Goal: Information Seeking & Learning: Learn about a topic

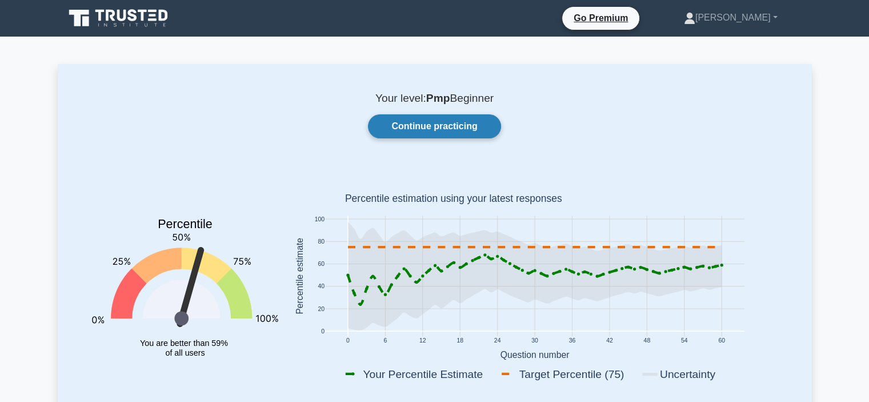
click at [461, 122] on link "Continue practicing" at bounding box center [434, 126] width 133 height 24
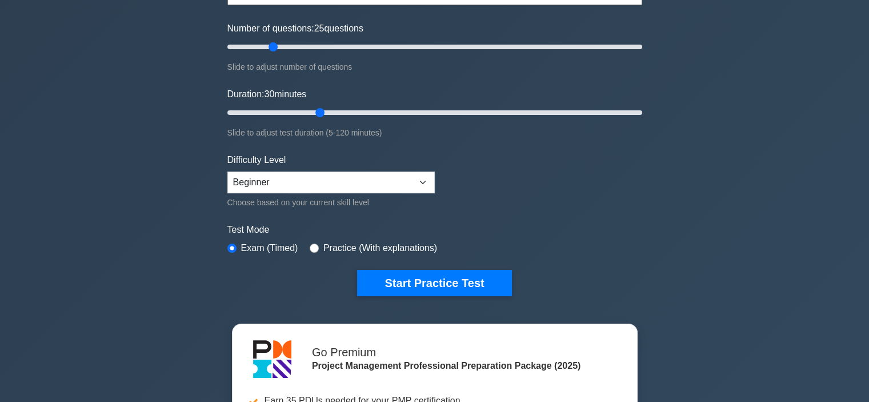
scroll to position [137, 0]
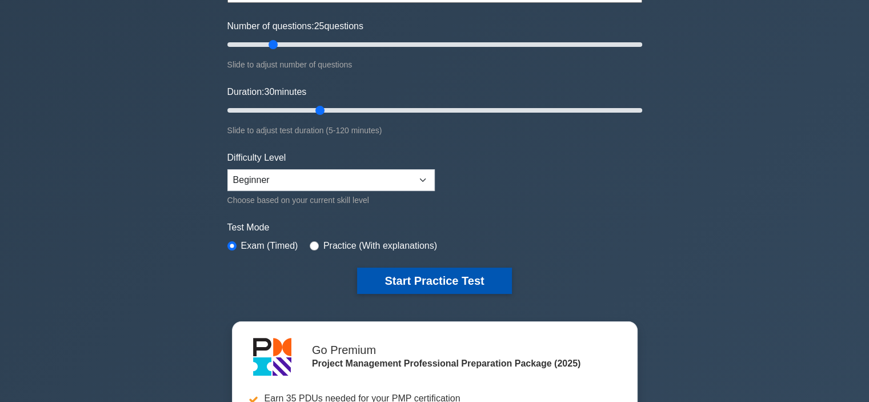
click at [470, 274] on button "Start Practice Test" at bounding box center [434, 280] width 154 height 26
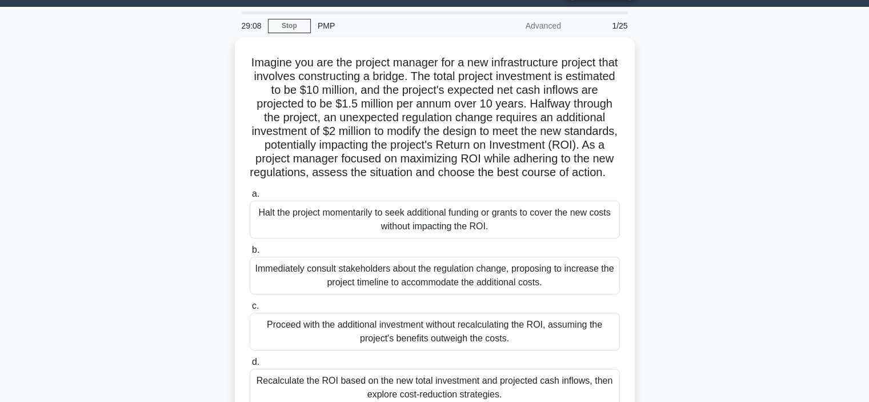
scroll to position [30, 0]
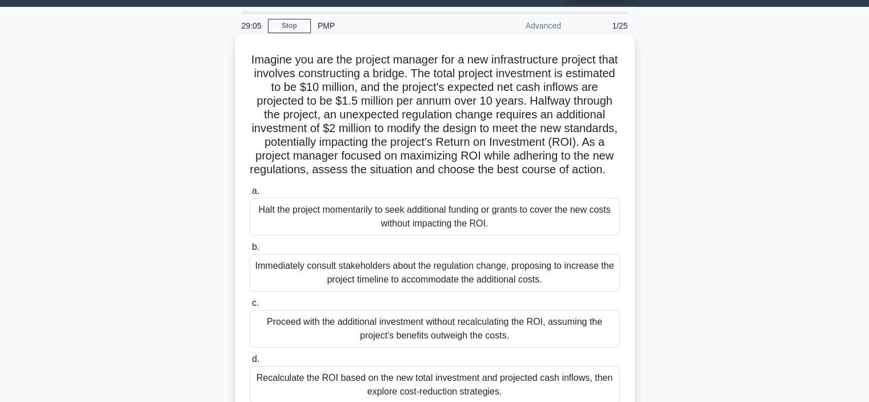
click at [552, 291] on div "Immediately consult stakeholders about the regulation change, proposing to incr…" at bounding box center [435, 273] width 370 height 38
click at [250, 251] on input "b. Immediately consult stakeholders about the regulation change, proposing to i…" at bounding box center [250, 246] width 0 height 7
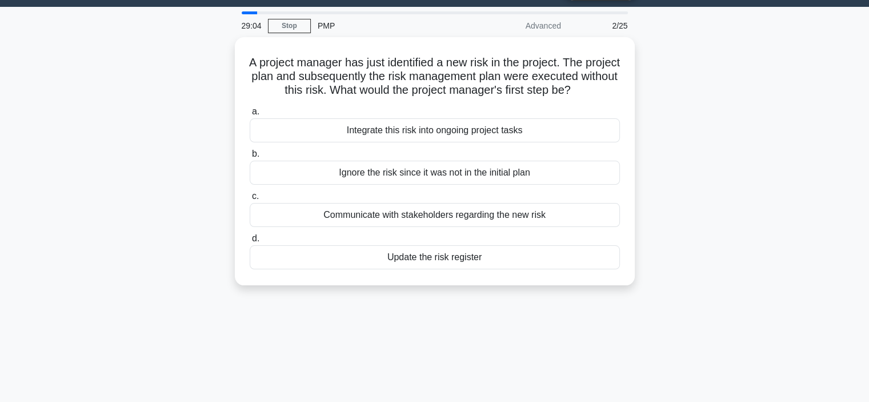
scroll to position [0, 0]
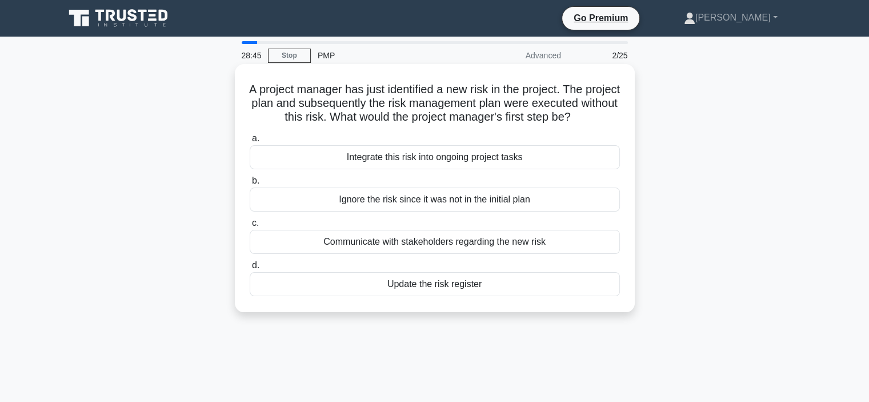
click at [452, 169] on div "Integrate this risk into ongoing project tasks" at bounding box center [435, 157] width 370 height 24
click at [250, 142] on input "a. Integrate this risk into ongoing project tasks" at bounding box center [250, 138] width 0 height 7
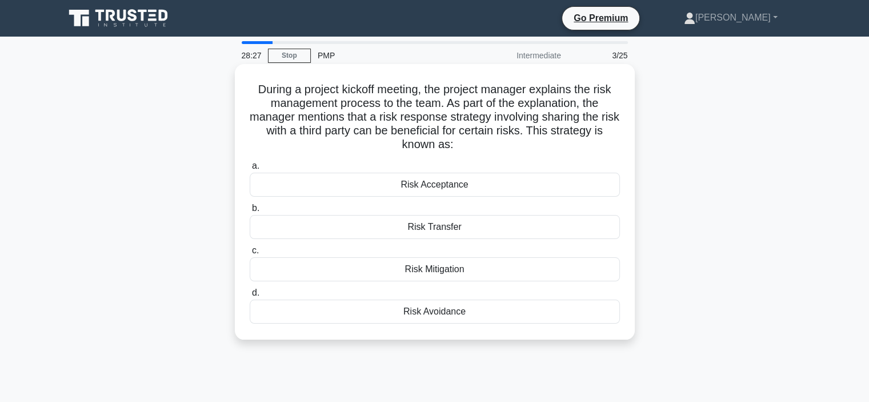
click at [446, 233] on div "Risk Transfer" at bounding box center [435, 227] width 370 height 24
click at [250, 212] on input "b. Risk Transfer" at bounding box center [250, 208] width 0 height 7
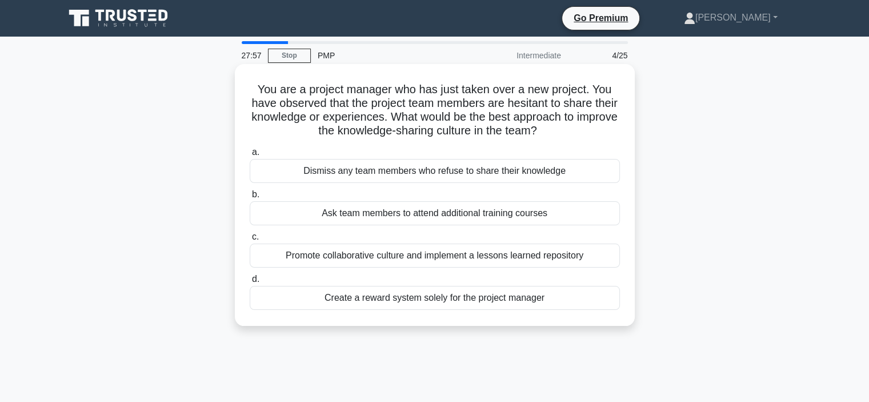
click at [451, 262] on div "Promote collaborative culture and implement a lessons learned repository" at bounding box center [435, 255] width 370 height 24
click at [250, 241] on input "c. Promote collaborative culture and implement a lessons learned repository" at bounding box center [250, 236] width 0 height 7
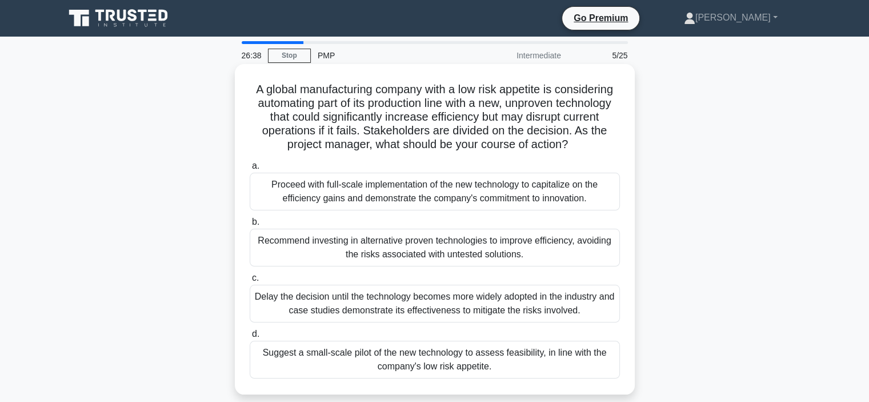
click at [514, 307] on div "Delay the decision until the technology becomes more widely adopted in the indu…" at bounding box center [435, 304] width 370 height 38
click at [250, 282] on input "c. Delay the decision until the technology becomes more widely adopted in the i…" at bounding box center [250, 277] width 0 height 7
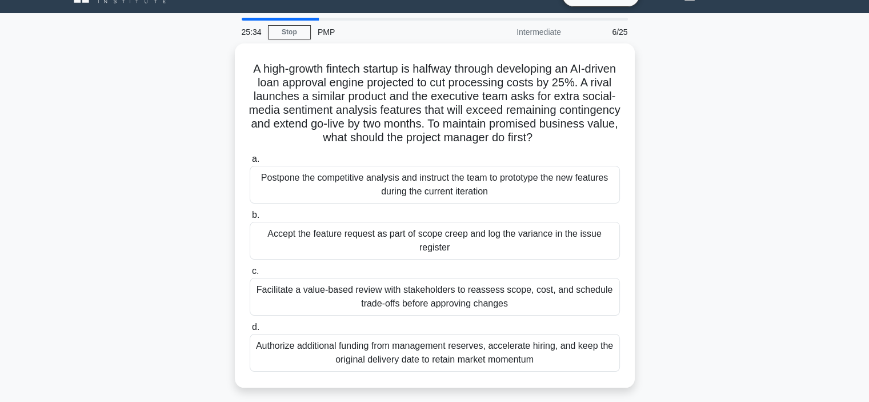
scroll to position [26, 0]
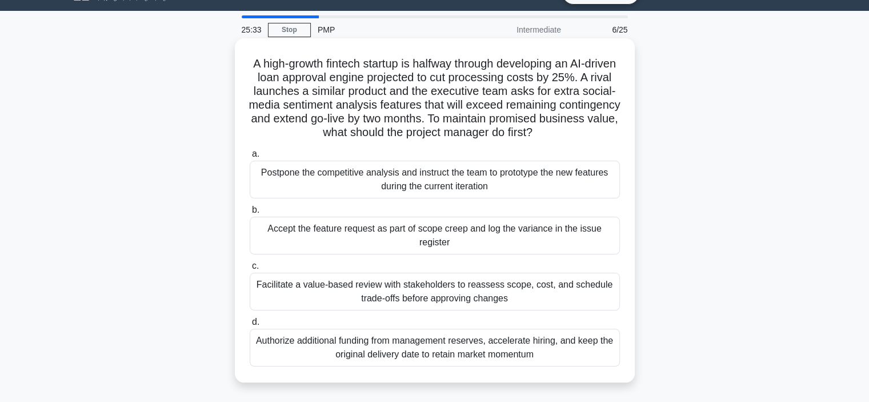
click at [519, 295] on div "Facilitate a value-based review with stakeholders to reassess scope, cost, and …" at bounding box center [435, 292] width 370 height 38
click at [250, 270] on input "c. Facilitate a value-based review with stakeholders to reassess scope, cost, a…" at bounding box center [250, 265] width 0 height 7
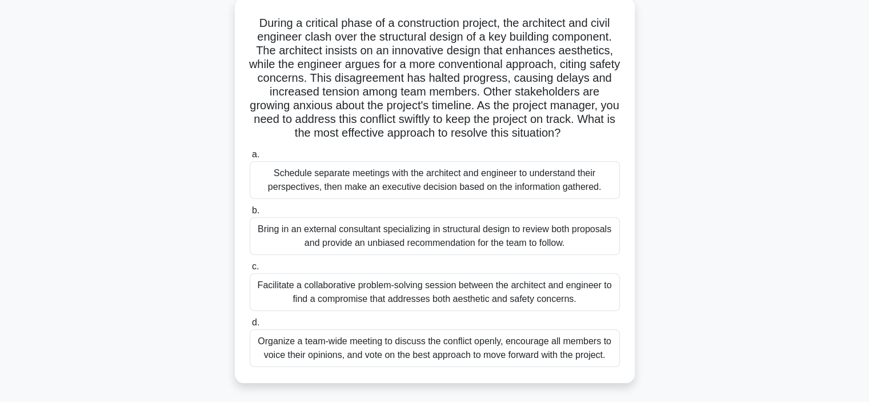
scroll to position [67, 0]
click at [313, 348] on div "Organize a team-wide meeting to discuss the conflict openly, encourage all memb…" at bounding box center [435, 348] width 370 height 38
click at [250, 326] on input "d. Organize a team-wide meeting to discuss the conflict openly, encourage all m…" at bounding box center [250, 321] width 0 height 7
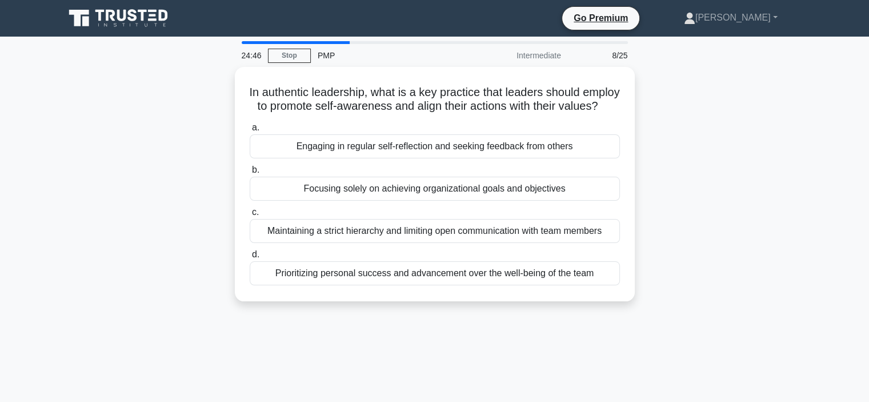
scroll to position [0, 0]
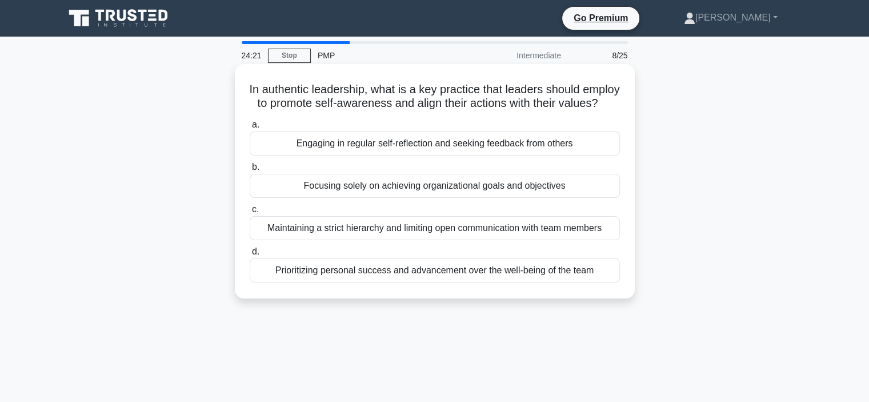
click at [479, 198] on div "Focusing solely on achieving organizational goals and objectives" at bounding box center [435, 186] width 370 height 24
click at [250, 171] on input "b. Focusing solely on achieving organizational goals and objectives" at bounding box center [250, 166] width 0 height 7
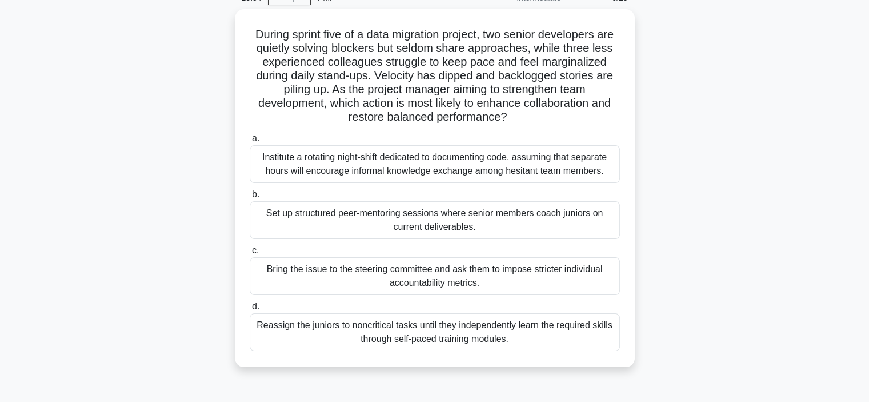
scroll to position [58, 0]
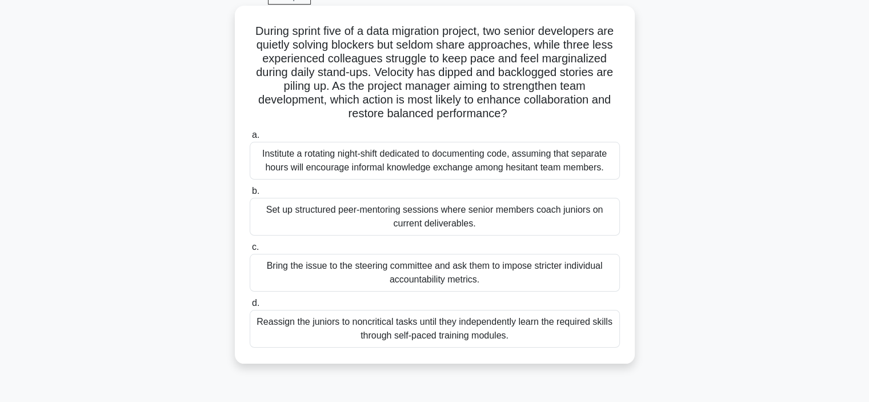
click at [509, 339] on div "Reassign the juniors to noncritical tasks until they independently learn the re…" at bounding box center [435, 329] width 370 height 38
click at [250, 307] on input "d. Reassign the juniors to noncritical tasks until they independently learn the…" at bounding box center [250, 302] width 0 height 7
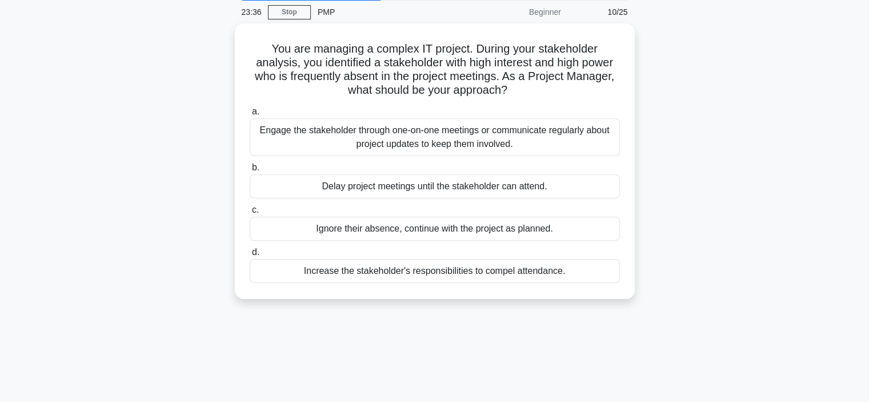
scroll to position [0, 0]
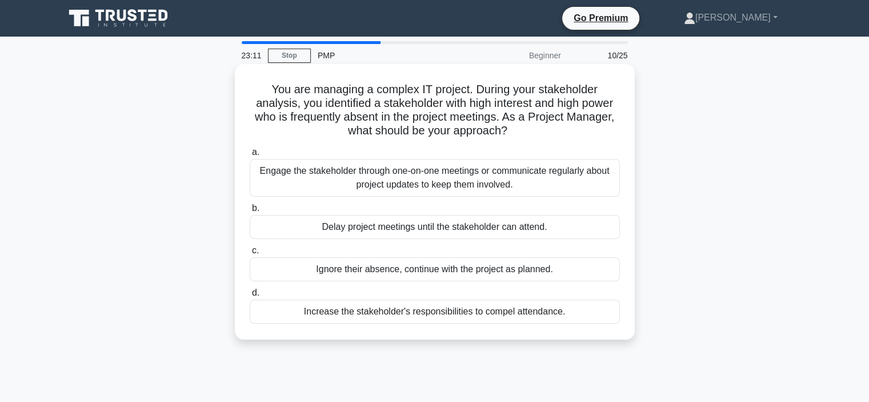
click at [427, 190] on div "Engage the stakeholder through one-on-one meetings or communicate regularly abo…" at bounding box center [435, 178] width 370 height 38
click at [250, 156] on input "a. Engage the stakeholder through one-on-one meetings or communicate regularly …" at bounding box center [250, 152] width 0 height 7
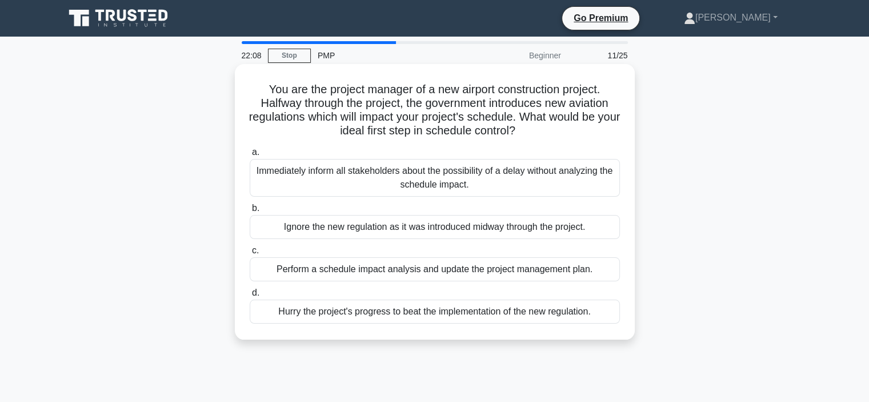
click at [531, 276] on div "Perform a schedule impact analysis and update the project management plan." at bounding box center [435, 269] width 370 height 24
click at [250, 254] on input "c. Perform a schedule impact analysis and update the project management plan." at bounding box center [250, 250] width 0 height 7
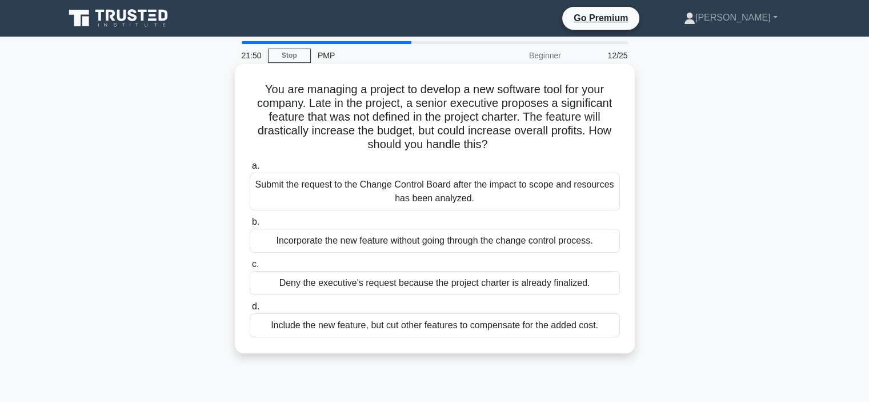
click at [470, 205] on div "Submit the request to the Change Control Board after the impact to scope and re…" at bounding box center [435, 192] width 370 height 38
click at [250, 170] on input "a. Submit the request to the Change Control Board after the impact to scope and…" at bounding box center [250, 165] width 0 height 7
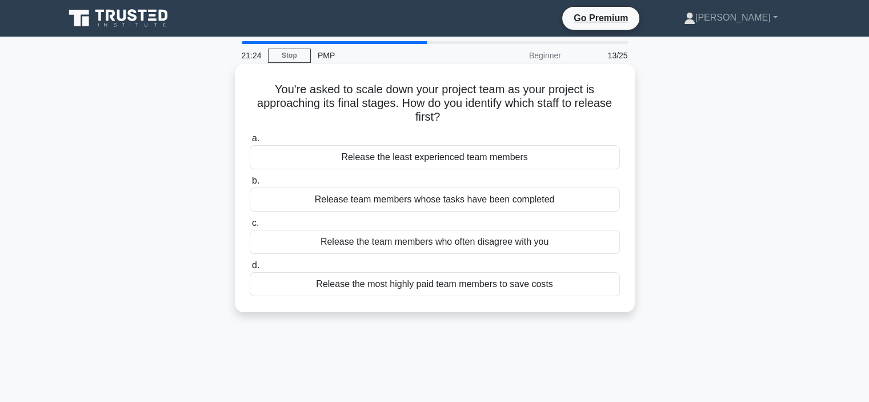
click at [489, 209] on div "Release team members whose tasks have been completed" at bounding box center [435, 199] width 370 height 24
click at [250, 185] on input "b. Release team members whose tasks have been completed" at bounding box center [250, 180] width 0 height 7
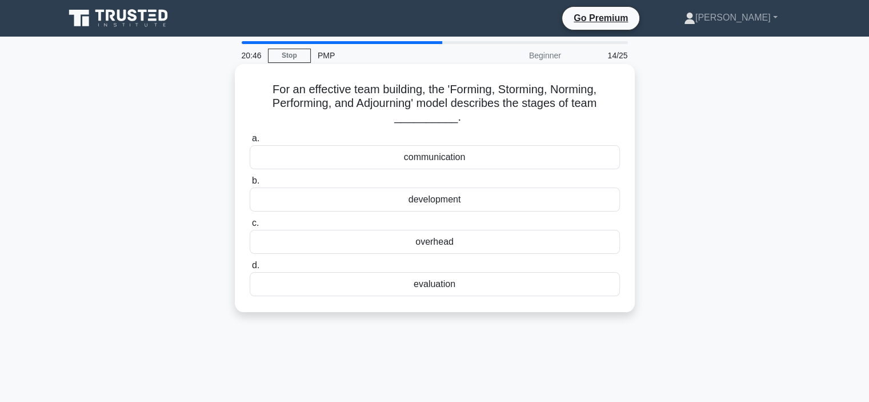
click at [449, 283] on div "evaluation" at bounding box center [435, 284] width 370 height 24
click at [250, 269] on input "d. evaluation" at bounding box center [250, 265] width 0 height 7
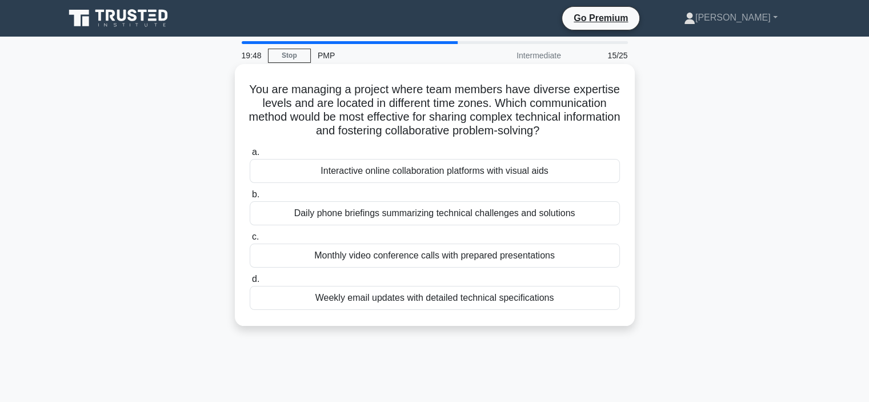
click at [477, 176] on div "Interactive online collaboration platforms with visual aids" at bounding box center [435, 171] width 370 height 24
click at [250, 156] on input "a. Interactive online collaboration platforms with visual aids" at bounding box center [250, 152] width 0 height 7
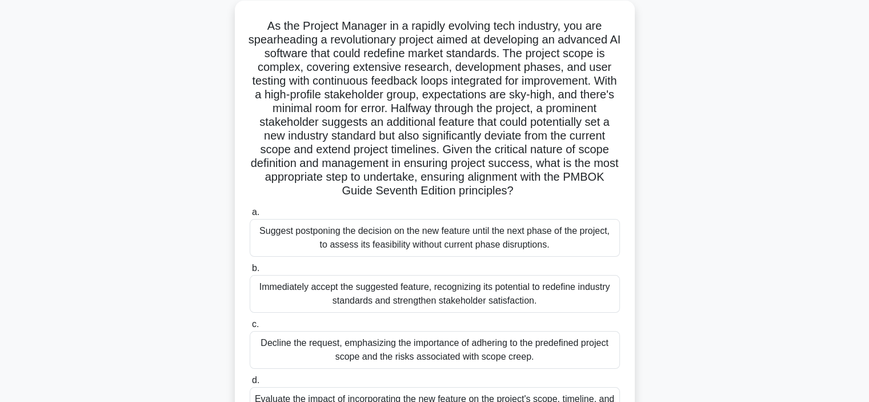
scroll to position [71, 0]
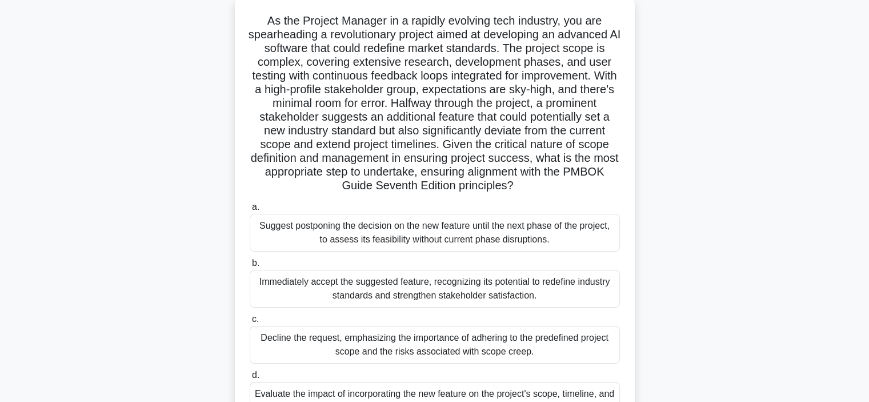
click at [679, 146] on div "As the Project Manager in a rapidly evolving tech industry, you are spearheadin…" at bounding box center [435, 222] width 754 height 454
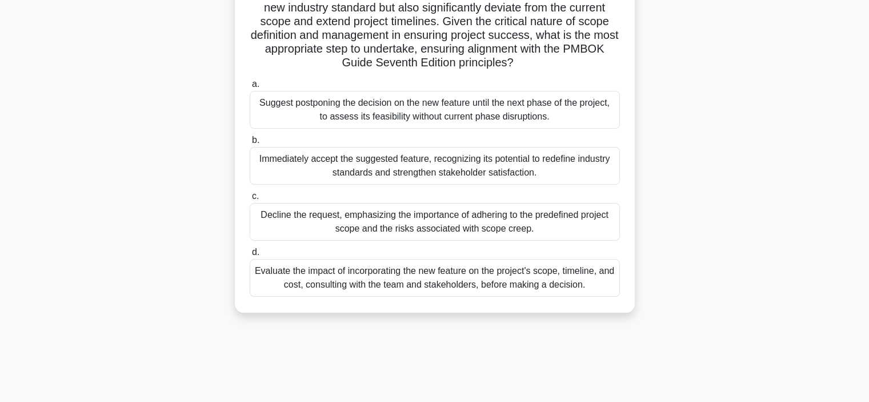
scroll to position [209, 0]
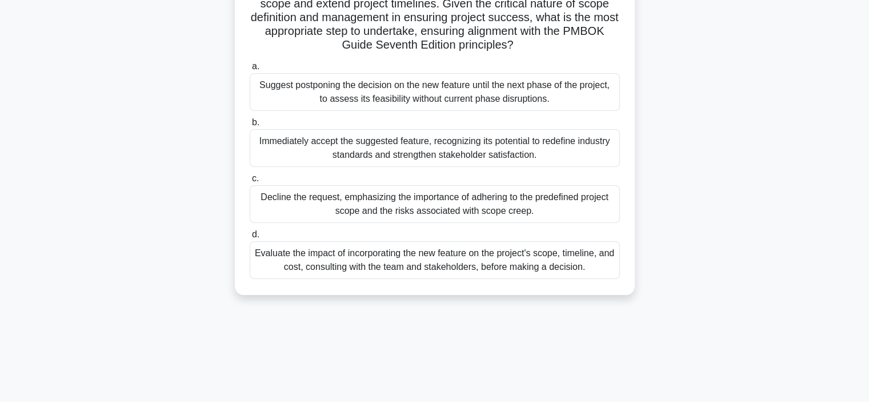
click at [405, 271] on div "Evaluate the impact of incorporating the new feature on the project's scope, ti…" at bounding box center [435, 260] width 370 height 38
click at [250, 238] on input "d. Evaluate the impact of incorporating the new feature on the project's scope,…" at bounding box center [250, 234] width 0 height 7
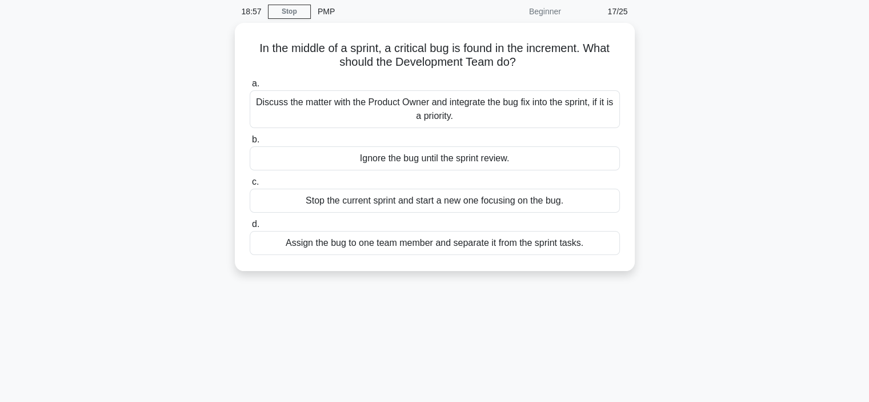
scroll to position [46, 0]
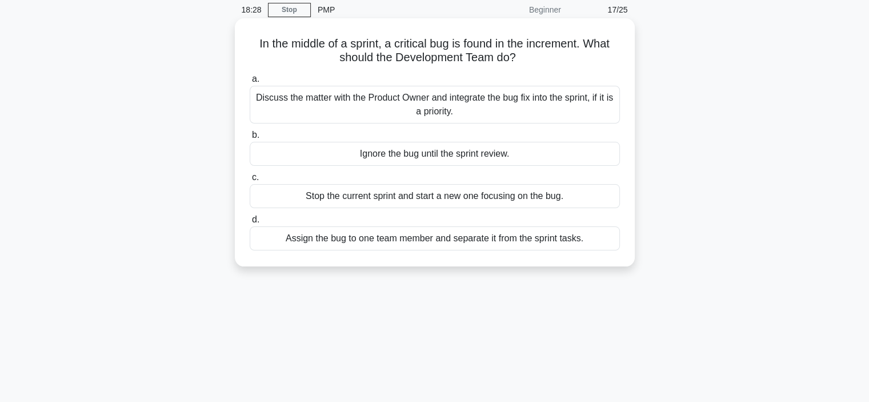
click at [487, 111] on div "Discuss the matter with the Product Owner and integrate the bug fix into the sp…" at bounding box center [435, 105] width 370 height 38
click at [250, 83] on input "a. Discuss the matter with the Product Owner and integrate the bug fix into the…" at bounding box center [250, 78] width 0 height 7
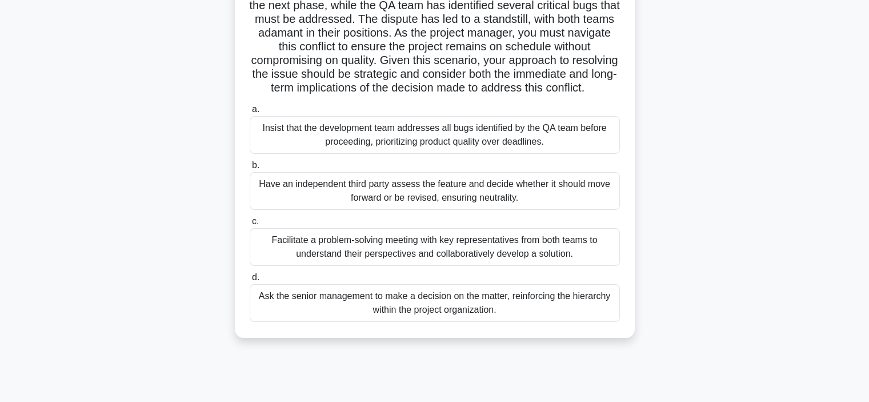
scroll to position [144, 0]
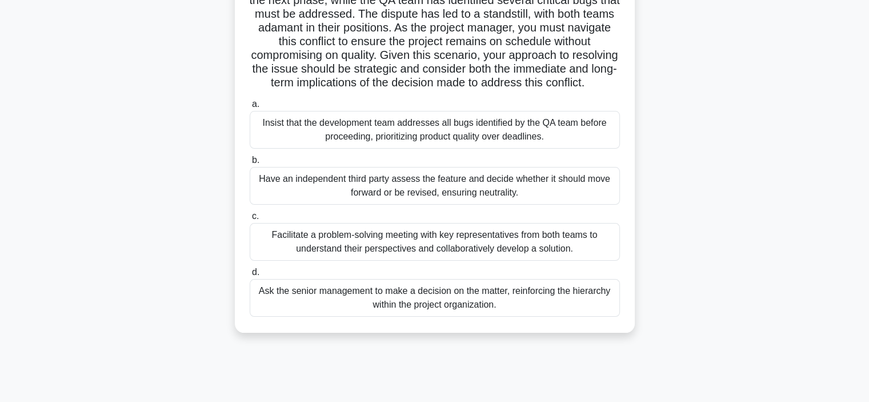
click at [473, 261] on div "Facilitate a problem-solving meeting with key representatives from both teams t…" at bounding box center [435, 242] width 370 height 38
click at [250, 220] on input "c. Facilitate a problem-solving meeting with key representatives from both team…" at bounding box center [250, 216] width 0 height 7
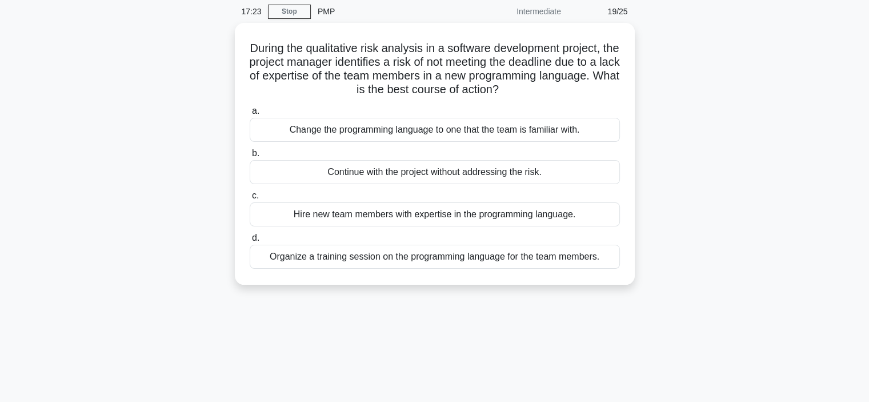
scroll to position [45, 0]
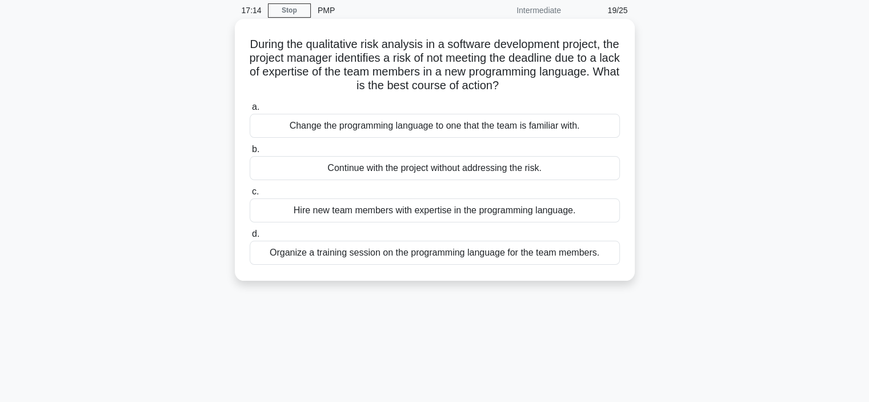
click at [459, 138] on div "Change the programming language to one that the team is familiar with." at bounding box center [435, 126] width 370 height 24
click at [250, 111] on input "a. Change the programming language to one that the team is familiar with." at bounding box center [250, 106] width 0 height 7
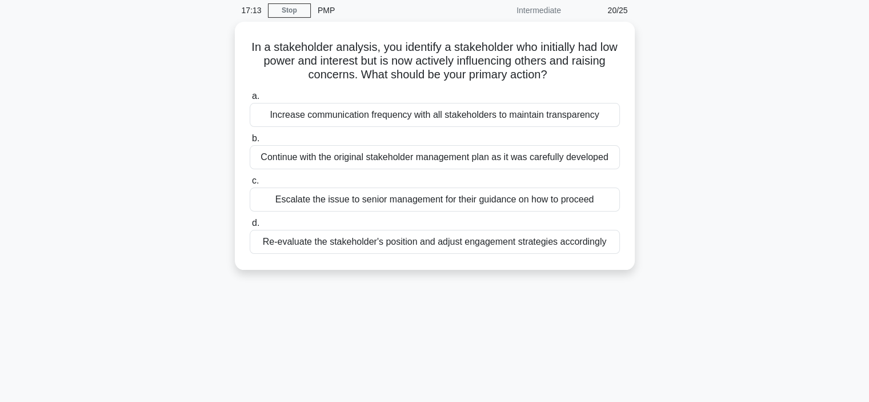
scroll to position [0, 0]
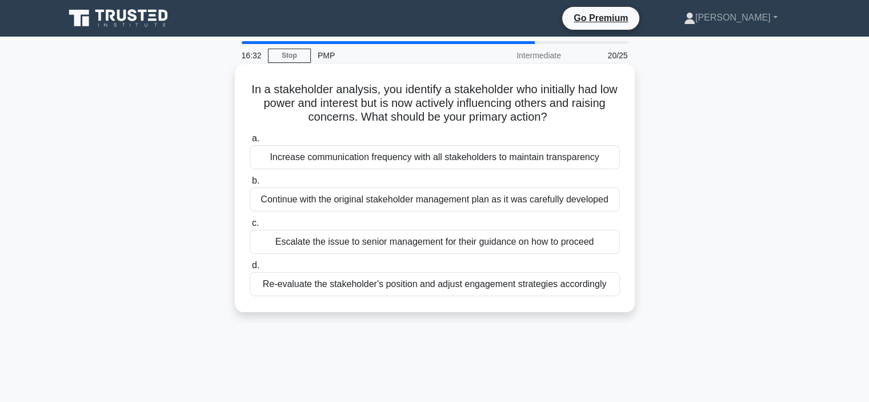
click at [563, 248] on div "Escalate the issue to senior management for their guidance on how to proceed" at bounding box center [435, 242] width 370 height 24
click at [250, 227] on input "c. Escalate the issue to senior management for their guidance on how to proceed" at bounding box center [250, 222] width 0 height 7
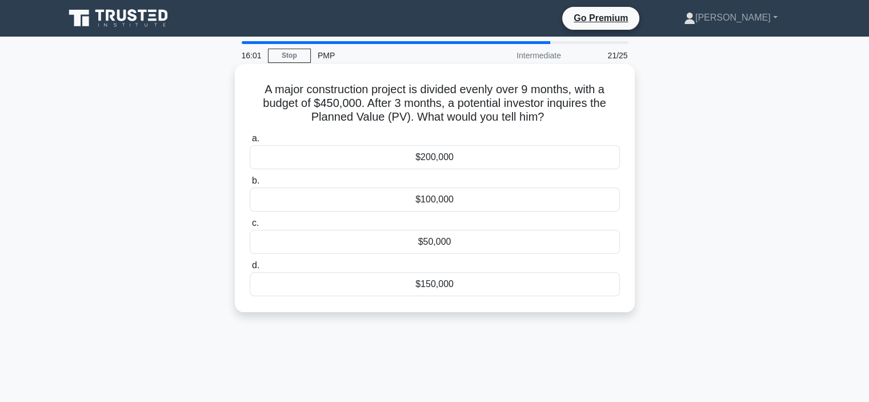
click at [462, 280] on div "$150,000" at bounding box center [435, 284] width 370 height 24
click at [250, 269] on input "d. $150,000" at bounding box center [250, 265] width 0 height 7
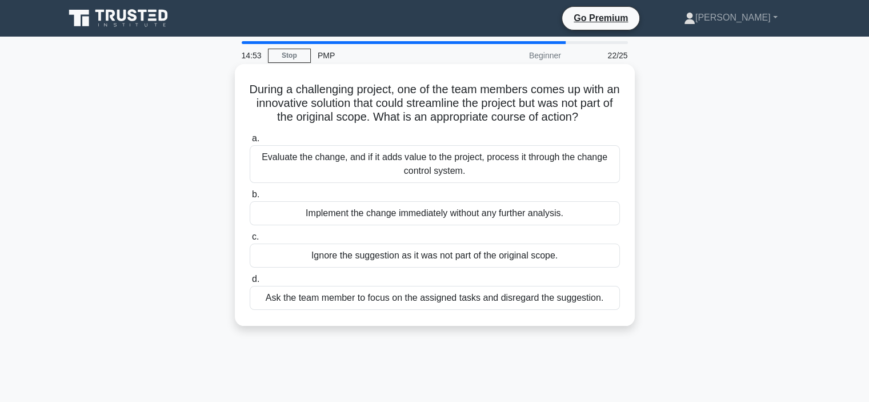
click at [459, 166] on div "Evaluate the change, and if it adds value to the project, process it through th…" at bounding box center [435, 164] width 370 height 38
click at [250, 142] on input "a. Evaluate the change, and if it adds value to the project, process it through…" at bounding box center [250, 138] width 0 height 7
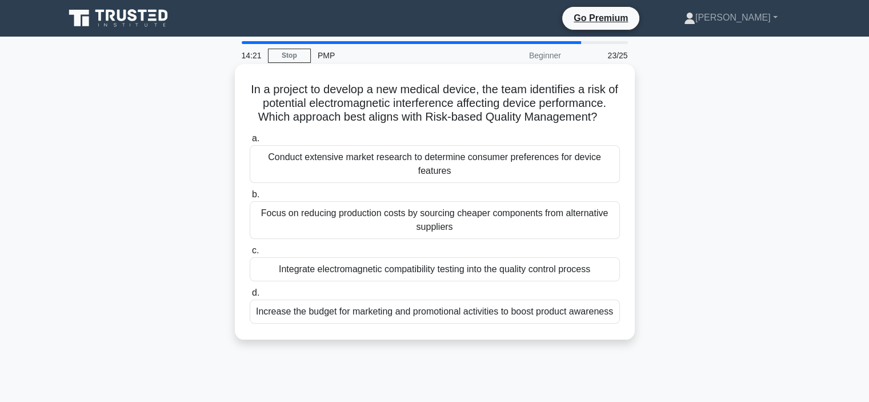
click at [470, 281] on div "Integrate electromagnetic compatibility testing into the quality control process" at bounding box center [435, 269] width 370 height 24
click at [250, 254] on input "c. Integrate electromagnetic compatibility testing into the quality control pro…" at bounding box center [250, 250] width 0 height 7
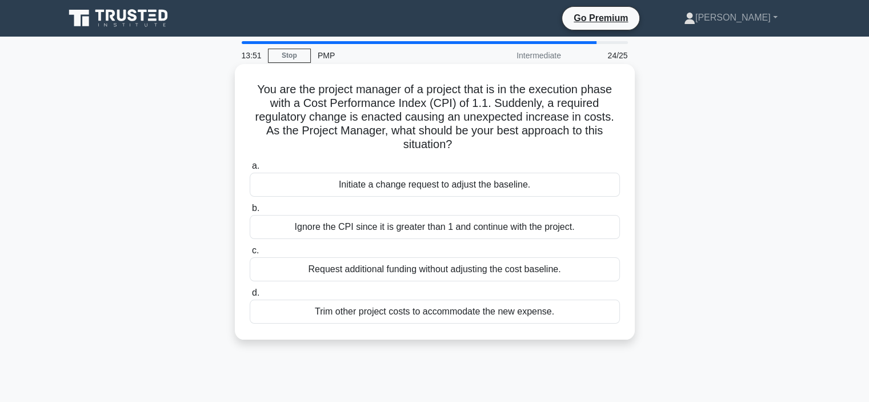
click at [498, 191] on div "Initiate a change request to adjust the baseline." at bounding box center [435, 185] width 370 height 24
click at [250, 170] on input "a. Initiate a change request to adjust the baseline." at bounding box center [250, 165] width 0 height 7
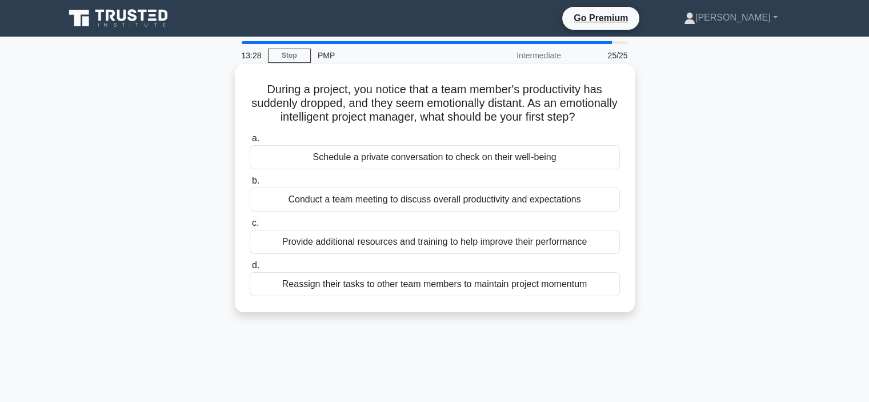
click at [483, 296] on div "Reassign their tasks to other team members to maintain project momentum" at bounding box center [435, 284] width 370 height 24
click at [250, 269] on input "d. Reassign their tasks to other team members to maintain project momentum" at bounding box center [250, 265] width 0 height 7
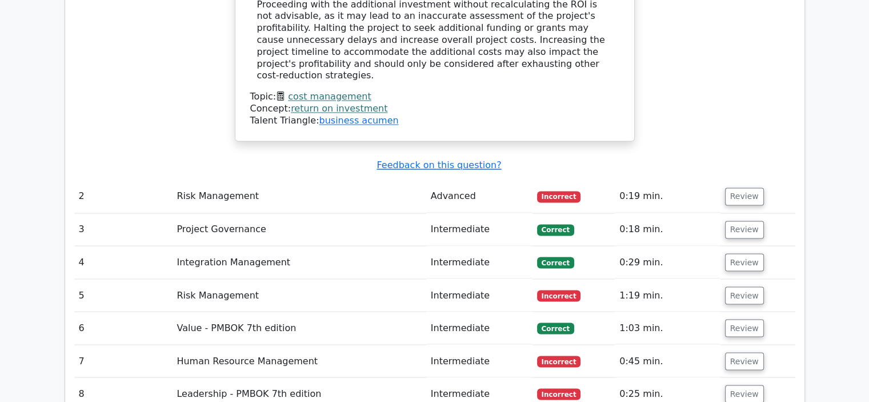
scroll to position [1939, 0]
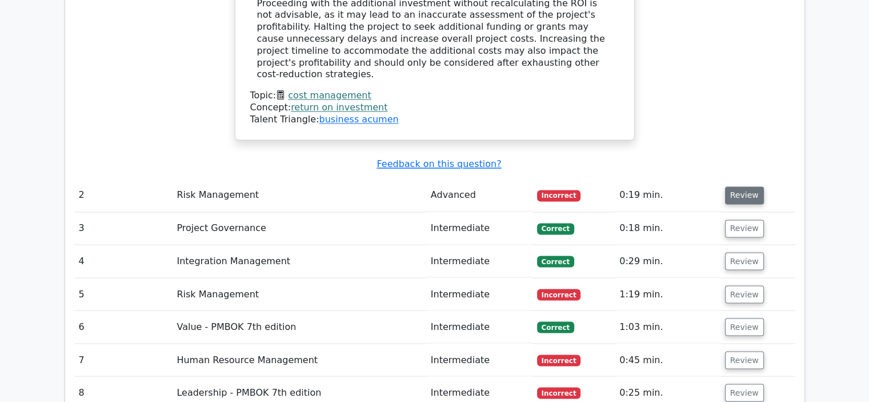
click at [738, 186] on button "Review" at bounding box center [744, 195] width 39 height 18
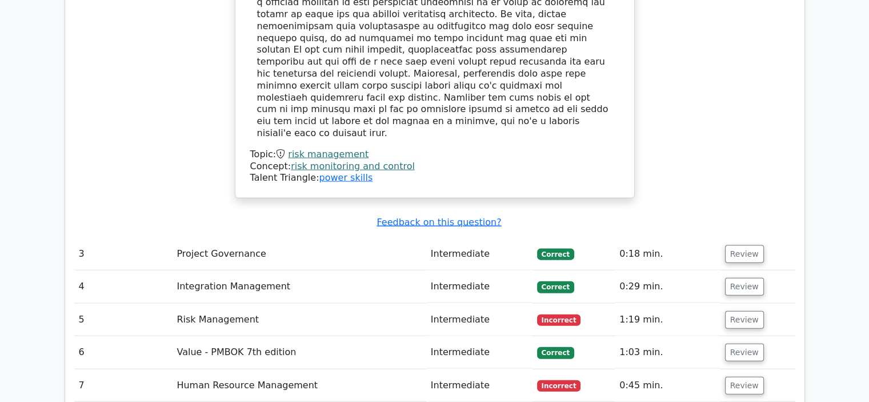
scroll to position [2467, 0]
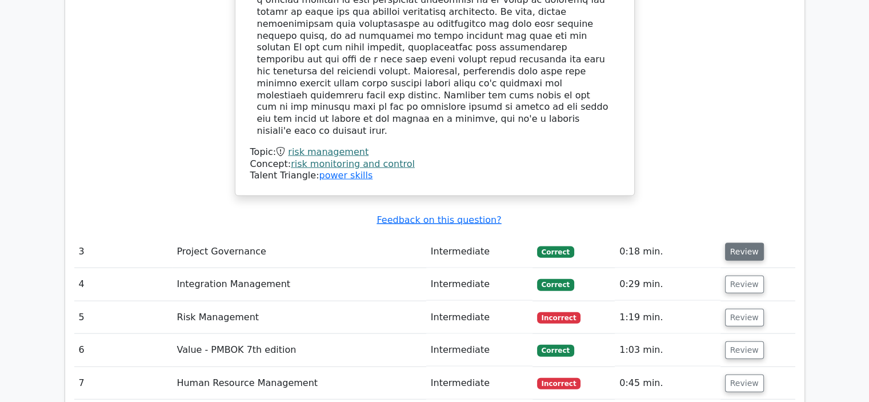
click at [737, 243] on button "Review" at bounding box center [744, 252] width 39 height 18
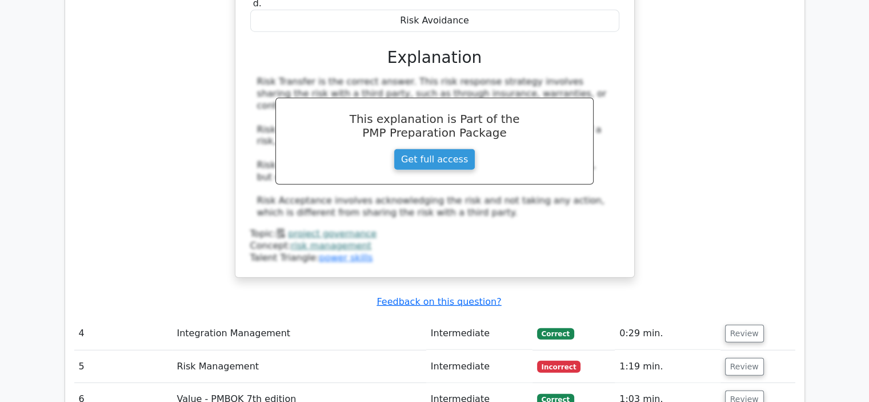
scroll to position [2953, 0]
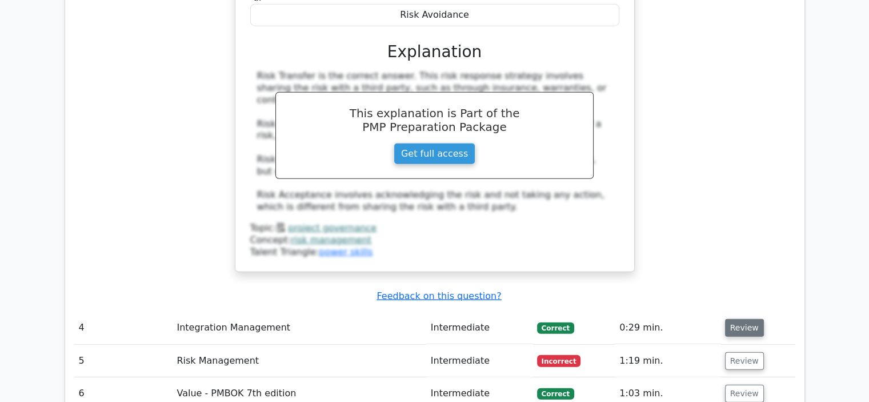
click at [751, 319] on button "Review" at bounding box center [744, 328] width 39 height 18
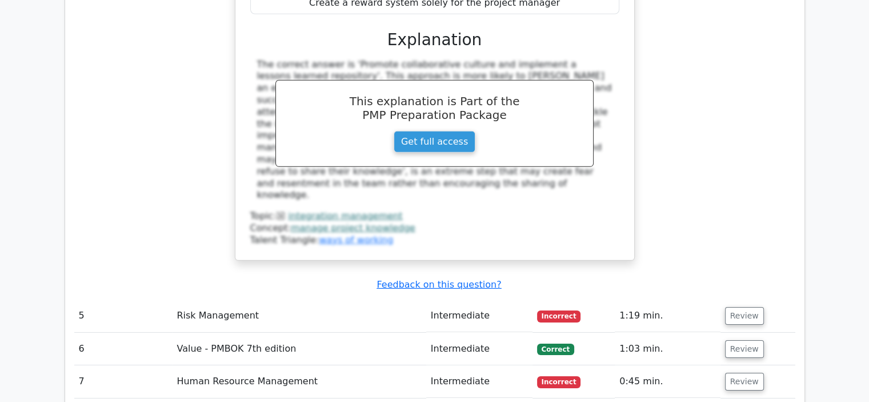
scroll to position [3529, 0]
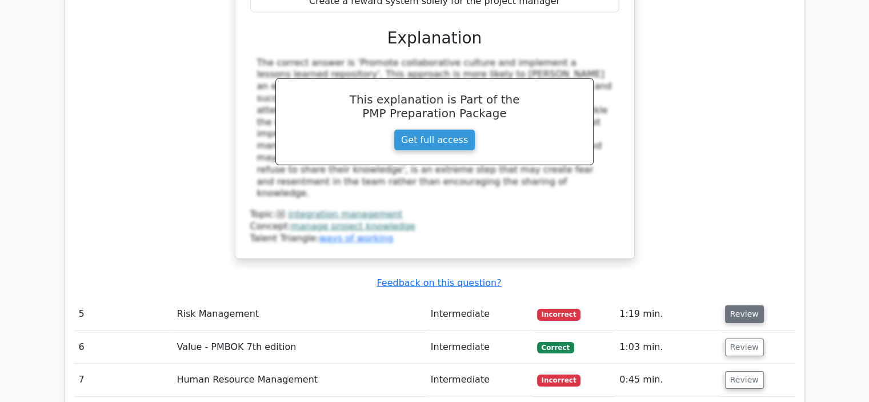
click at [744, 305] on button "Review" at bounding box center [744, 314] width 39 height 18
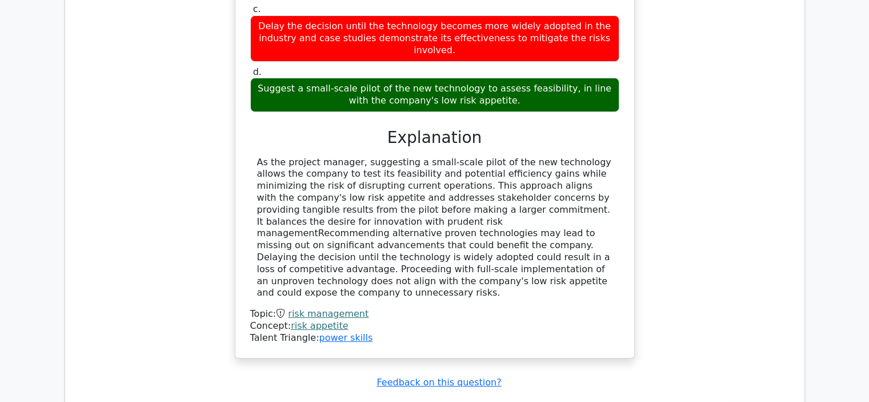
scroll to position [4077, 0]
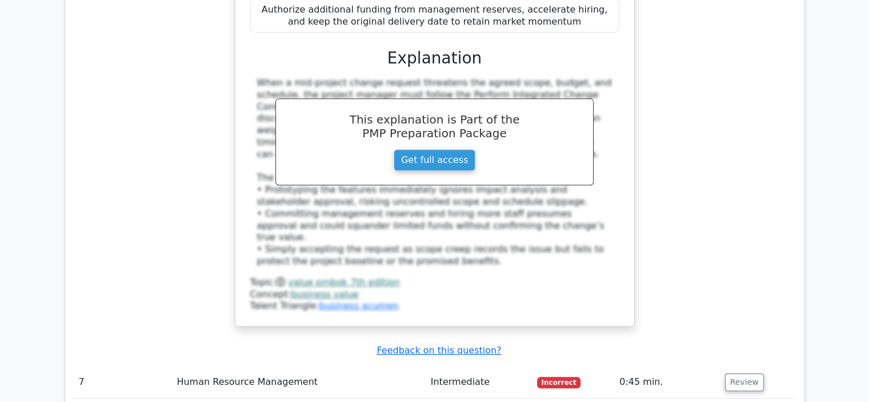
scroll to position [4794, 0]
click at [744, 373] on button "Review" at bounding box center [744, 382] width 39 height 18
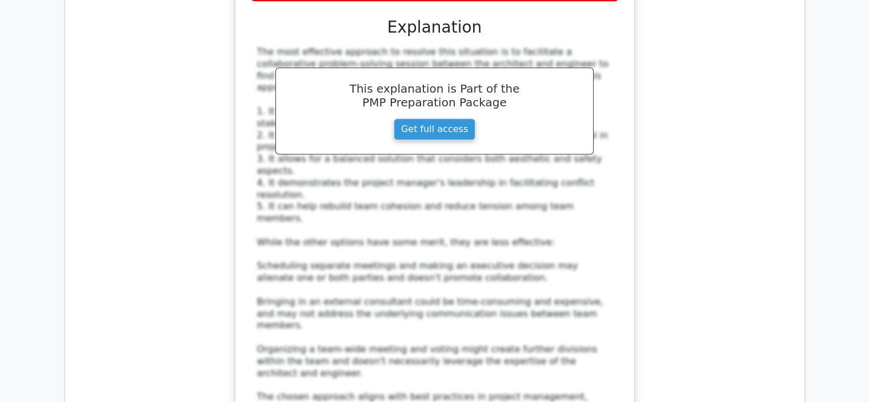
scroll to position [5599, 0]
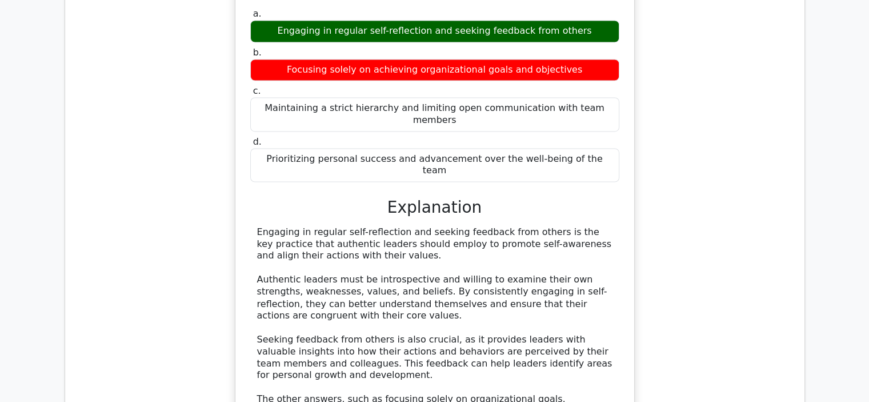
scroll to position [6222, 0]
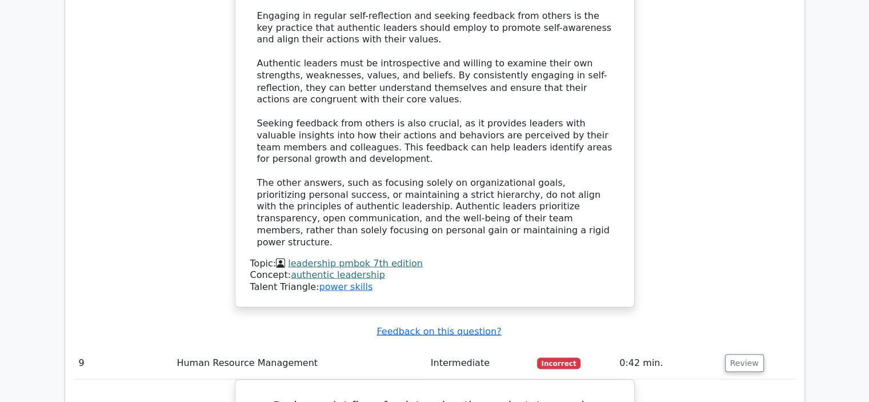
scroll to position [6433, 0]
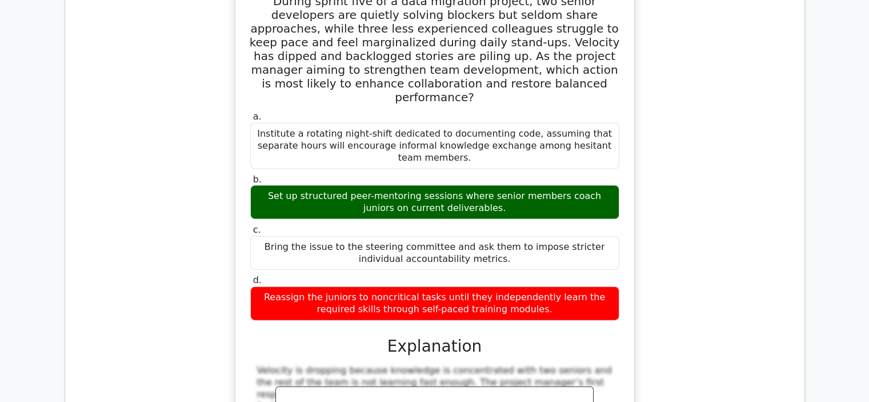
scroll to position [6838, 0]
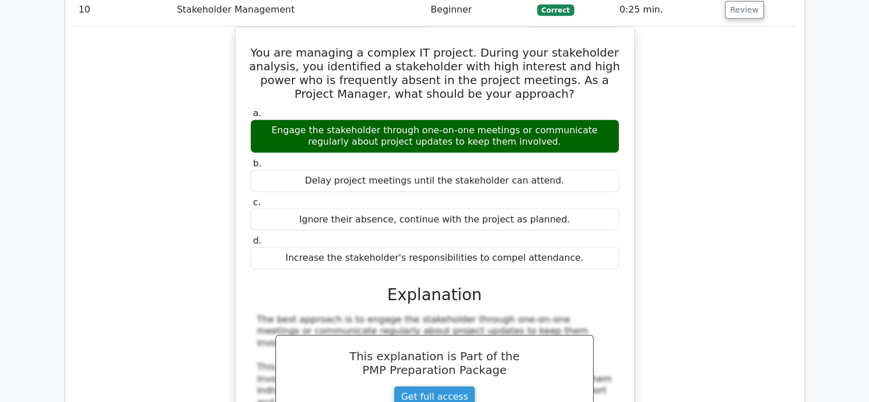
scroll to position [7499, 0]
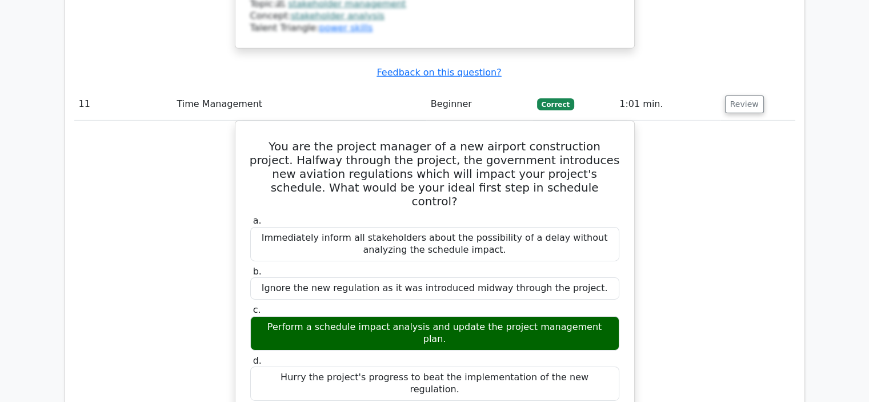
scroll to position [8060, 0]
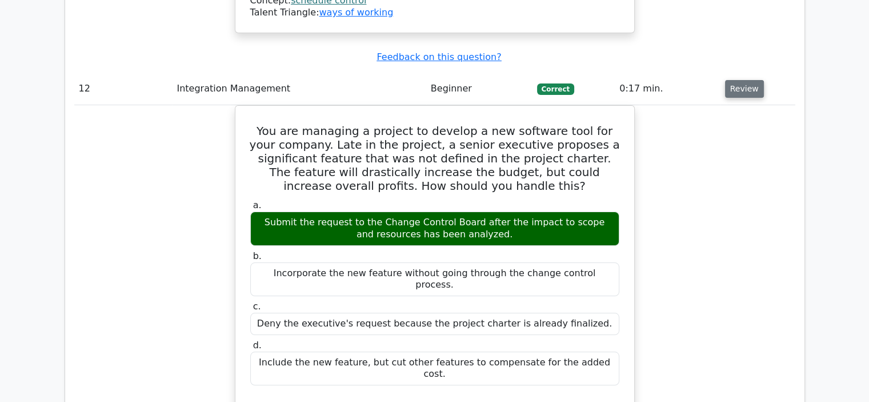
scroll to position [8638, 0]
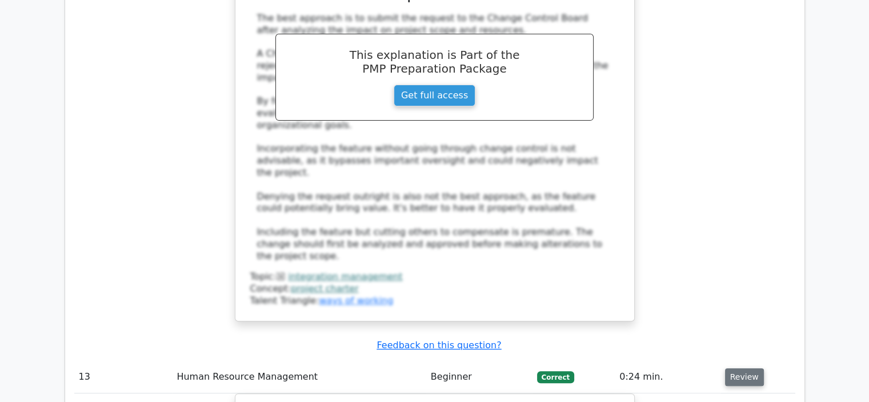
scroll to position [9057, 0]
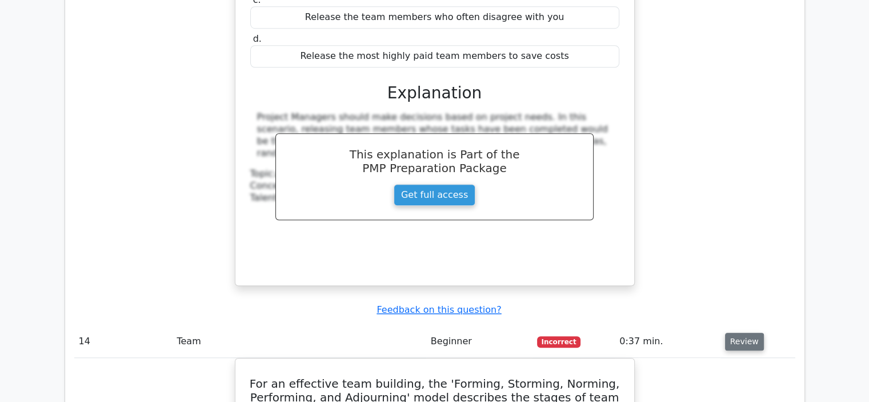
scroll to position [9595, 0]
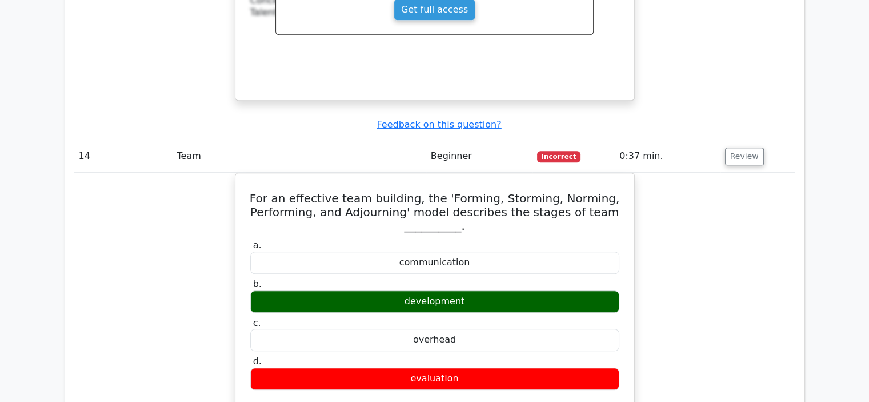
scroll to position [9786, 0]
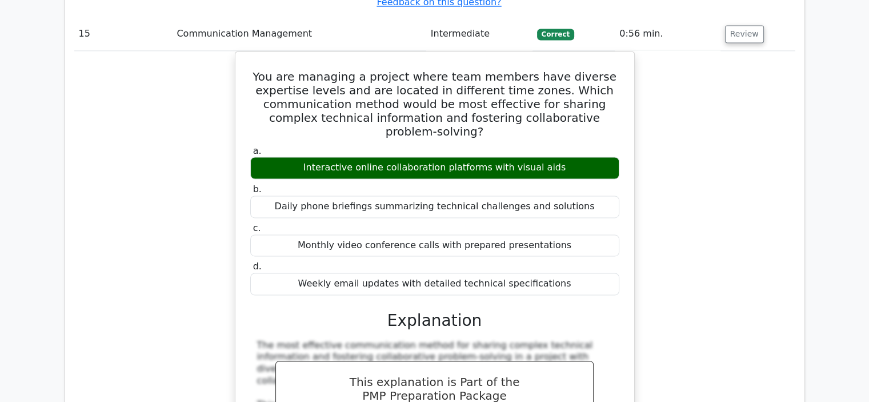
scroll to position [10446, 0]
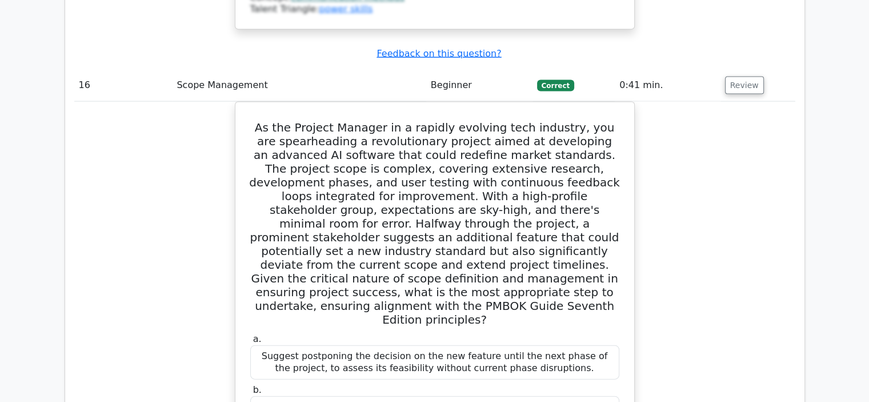
scroll to position [11150, 0]
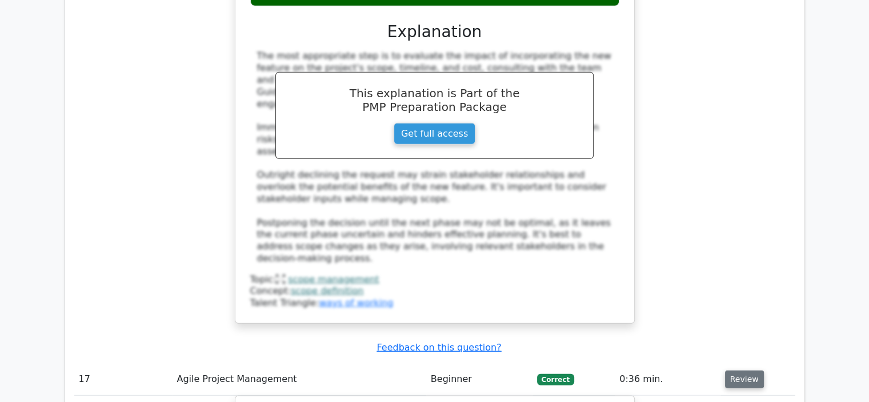
scroll to position [11688, 0]
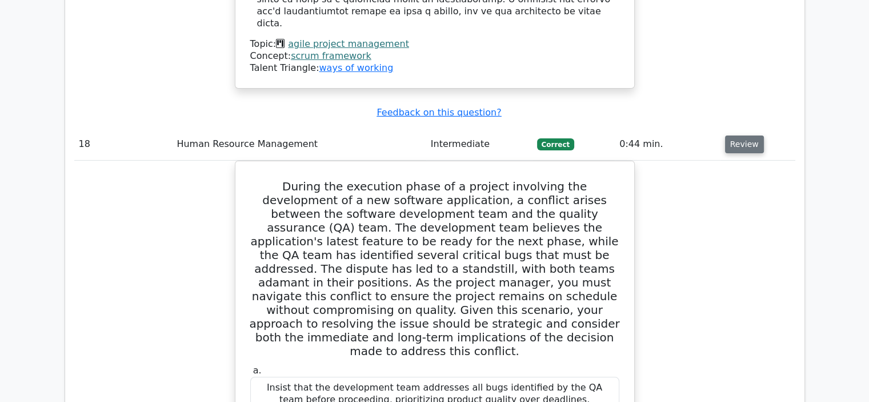
scroll to position [12531, 0]
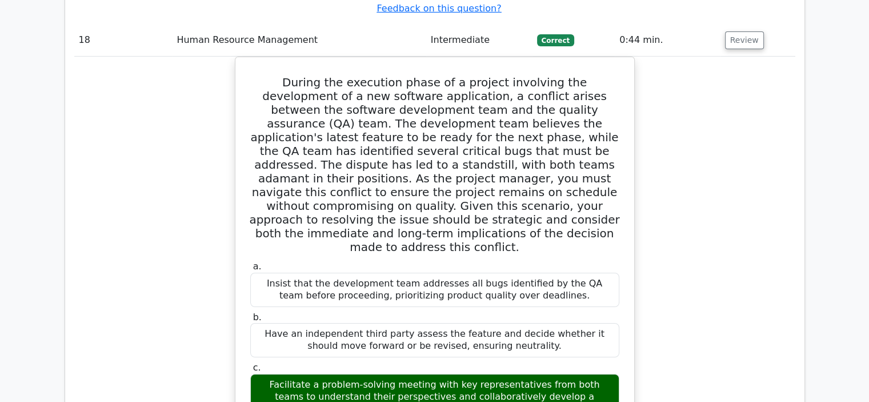
scroll to position [12632, 0]
